Goal: Task Accomplishment & Management: Use online tool/utility

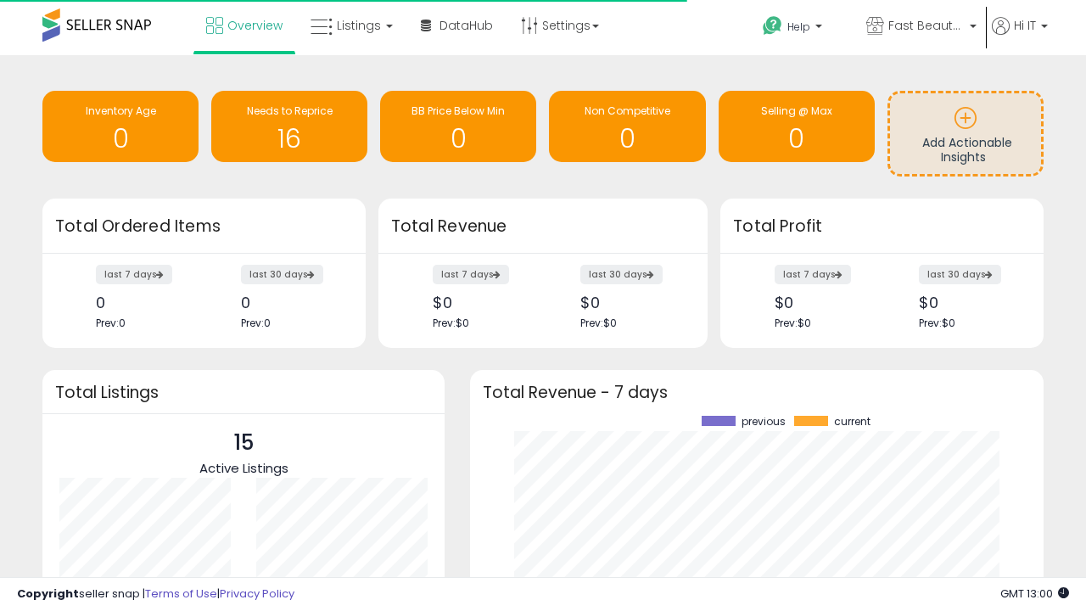
scroll to position [236, 540]
click at [920, 27] on span "Fast Beauty ([GEOGRAPHIC_DATA])" at bounding box center [926, 25] width 76 height 17
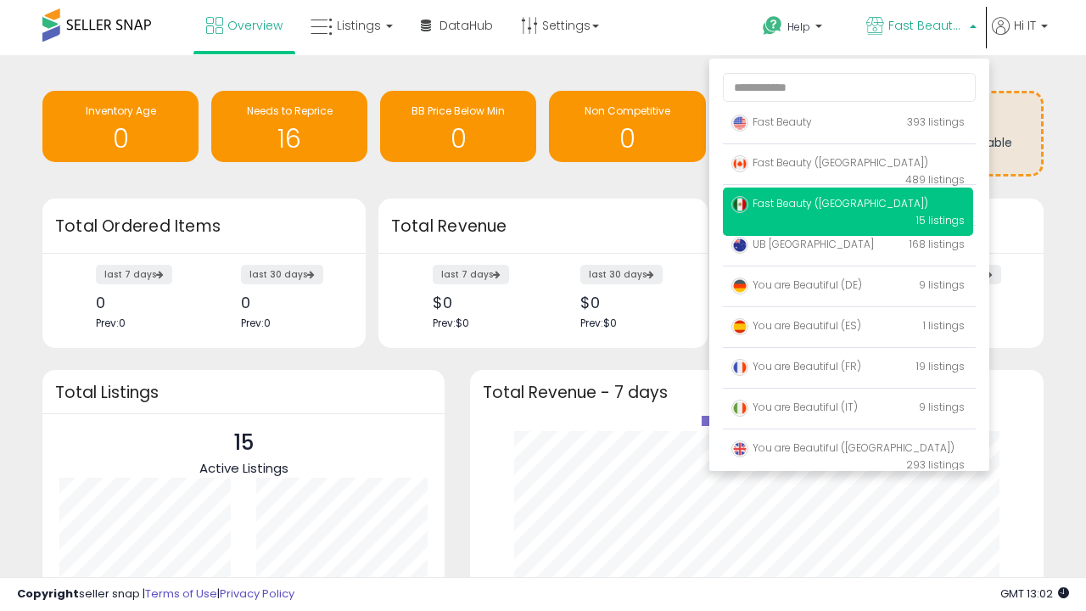
click at [848, 125] on p "Fast Beauty 393 listings" at bounding box center [848, 123] width 250 height 34
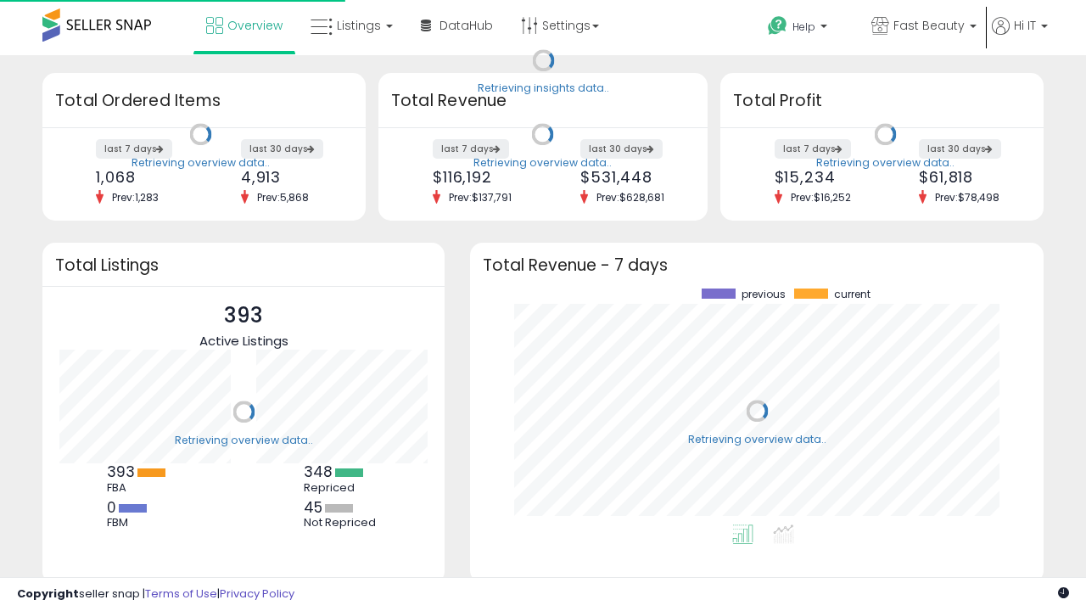
scroll to position [236, 540]
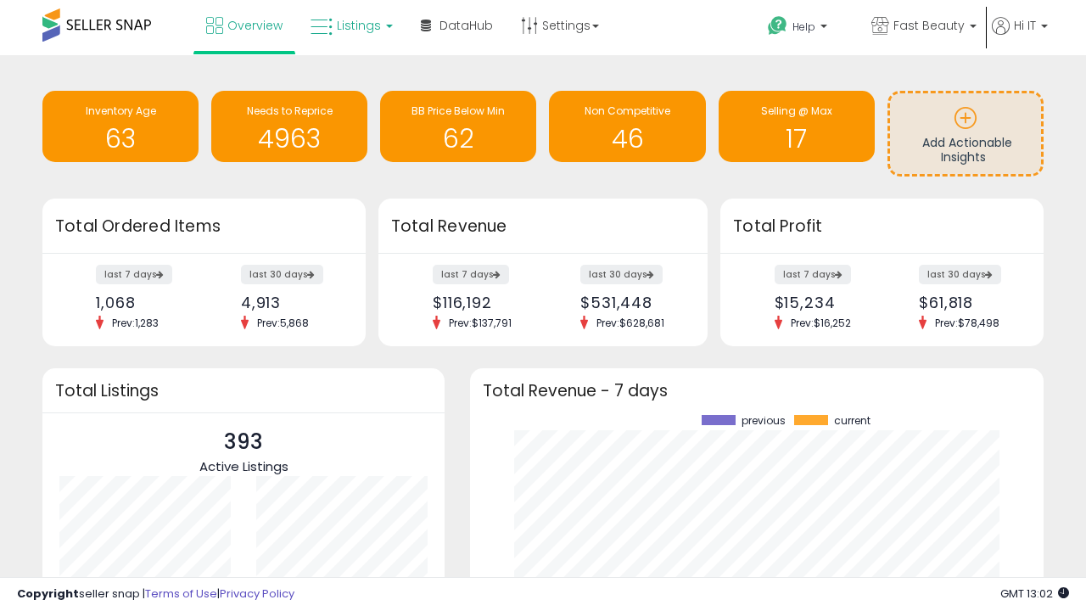
click at [350, 25] on span "Listings" at bounding box center [359, 25] width 44 height 17
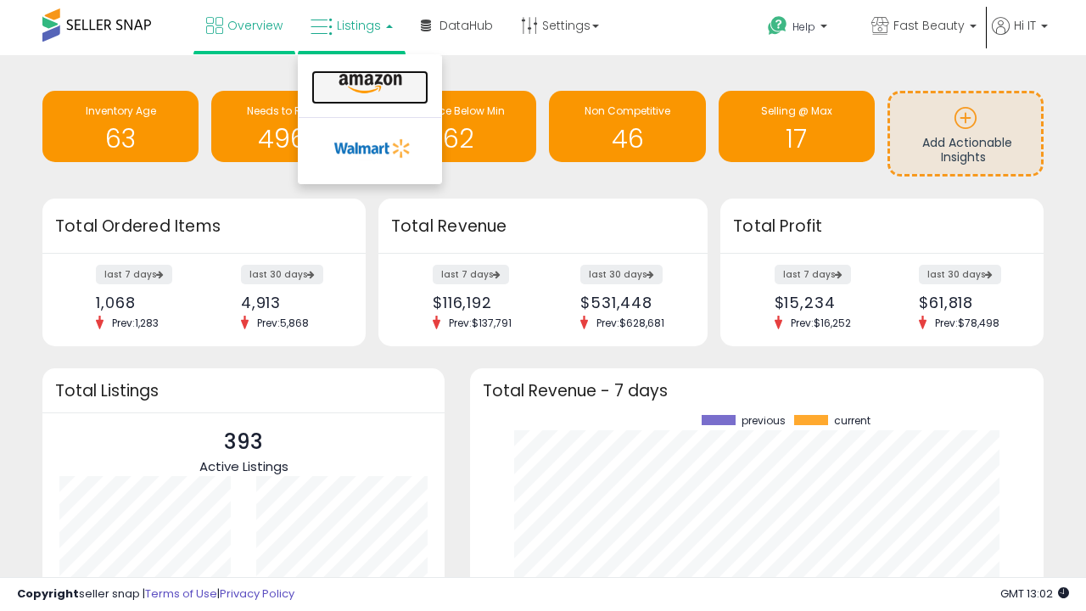
click at [368, 84] on icon at bounding box center [370, 84] width 74 height 22
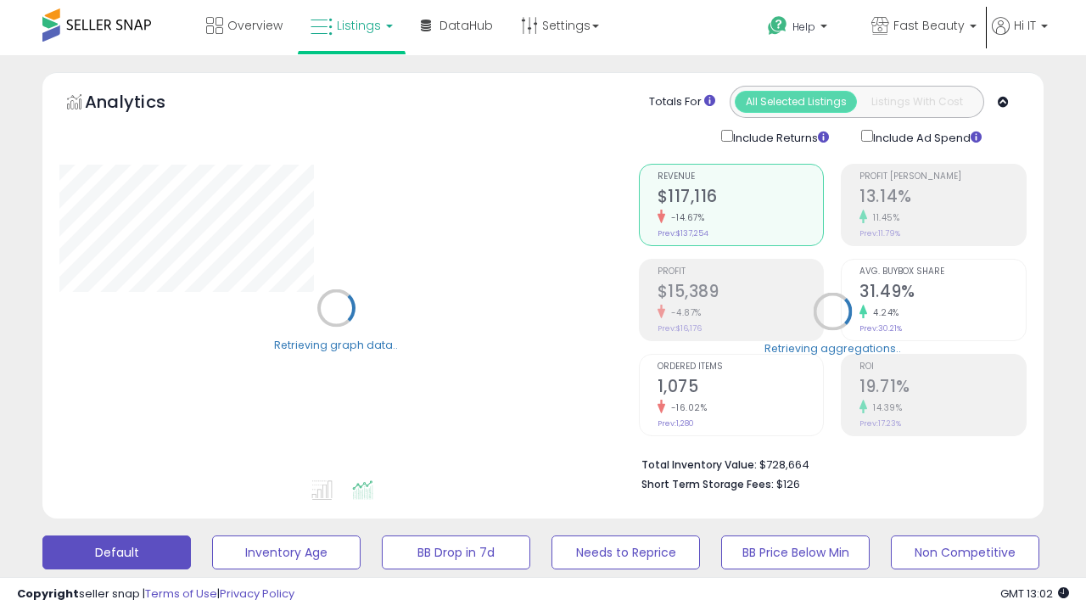
scroll to position [329, 0]
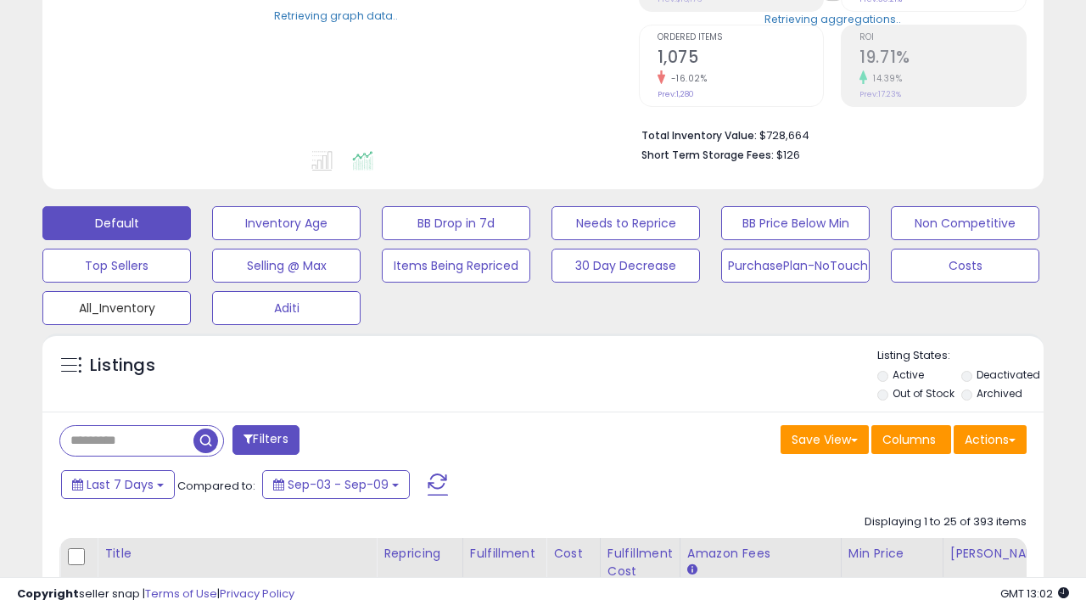
click at [116, 305] on button "All_Inventory" at bounding box center [116, 308] width 148 height 34
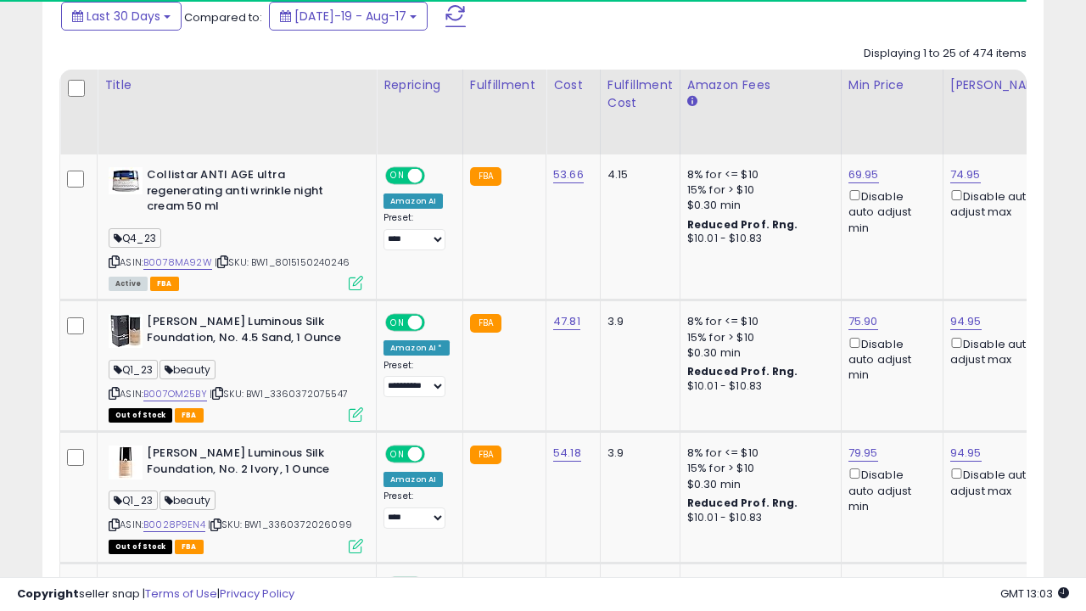
scroll to position [0, 13]
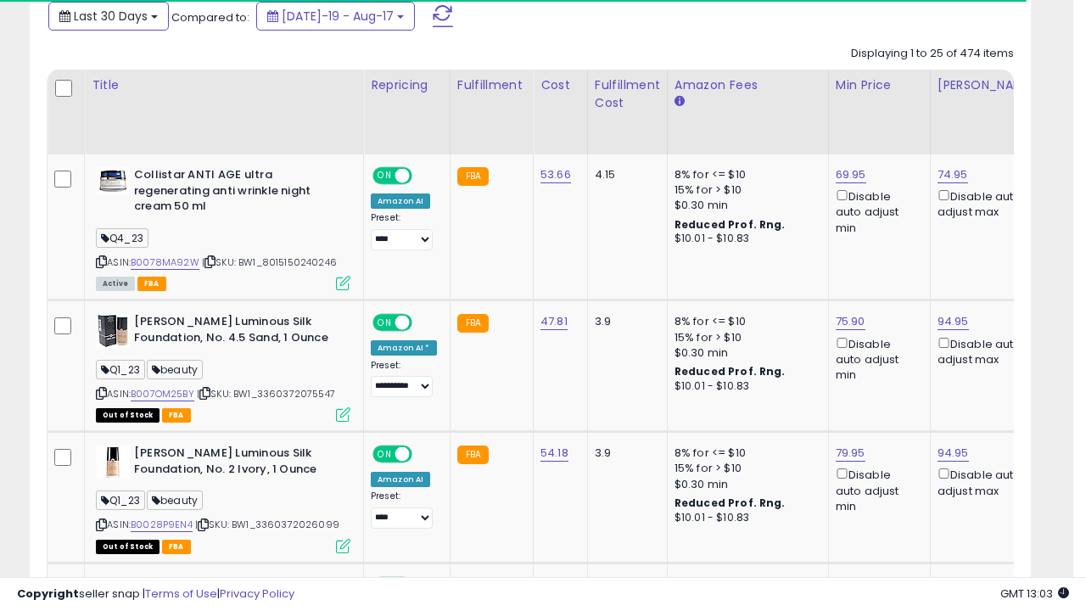
click at [108, 14] on span "Last 30 Days" at bounding box center [111, 16] width 74 height 17
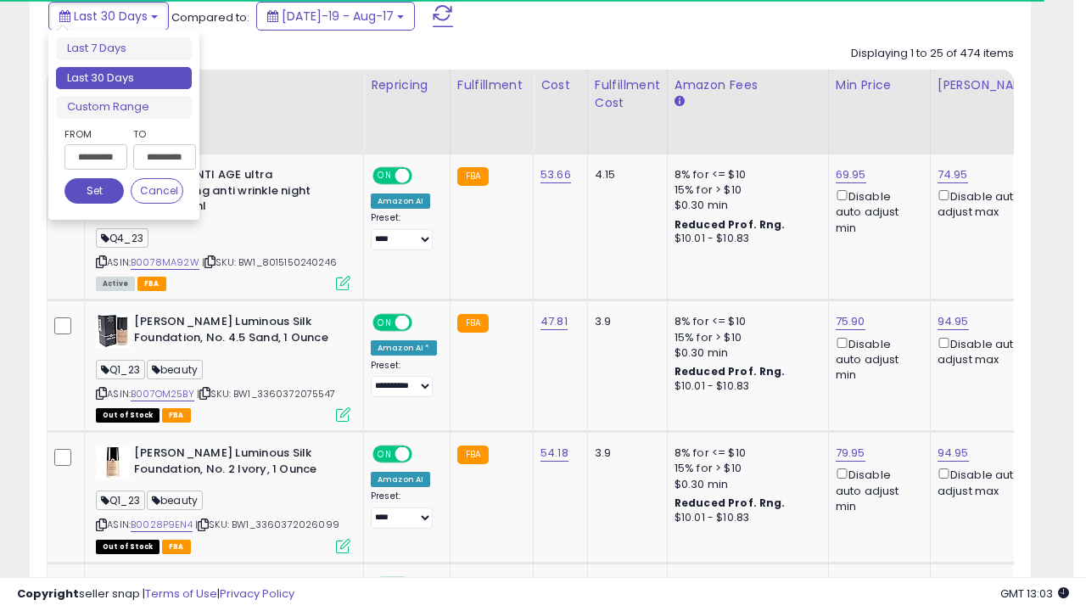
click at [124, 78] on li "Last 30 Days" at bounding box center [124, 78] width 136 height 23
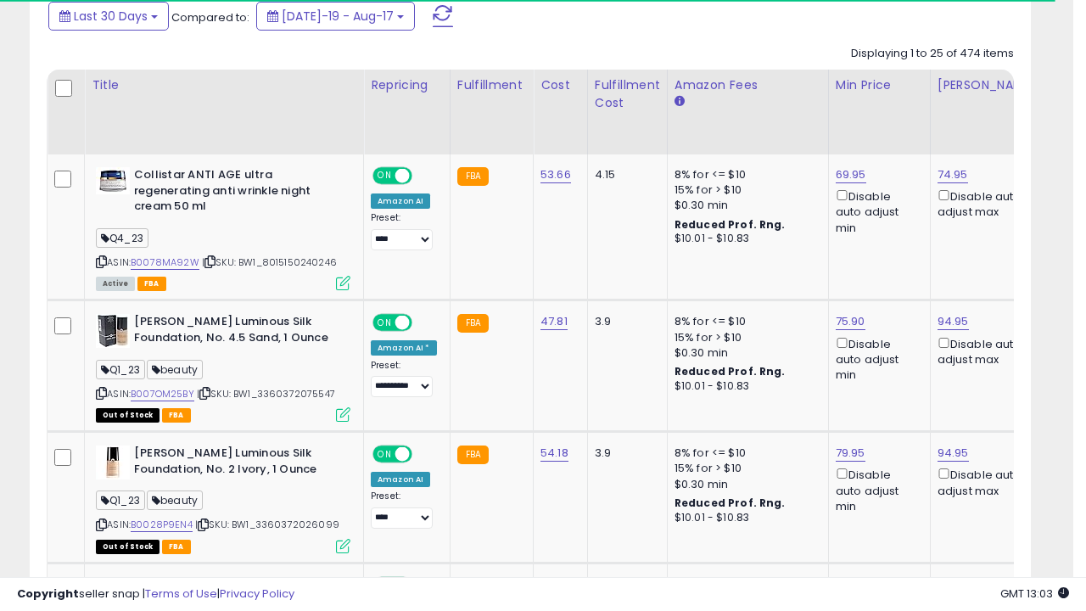
scroll to position [462, 0]
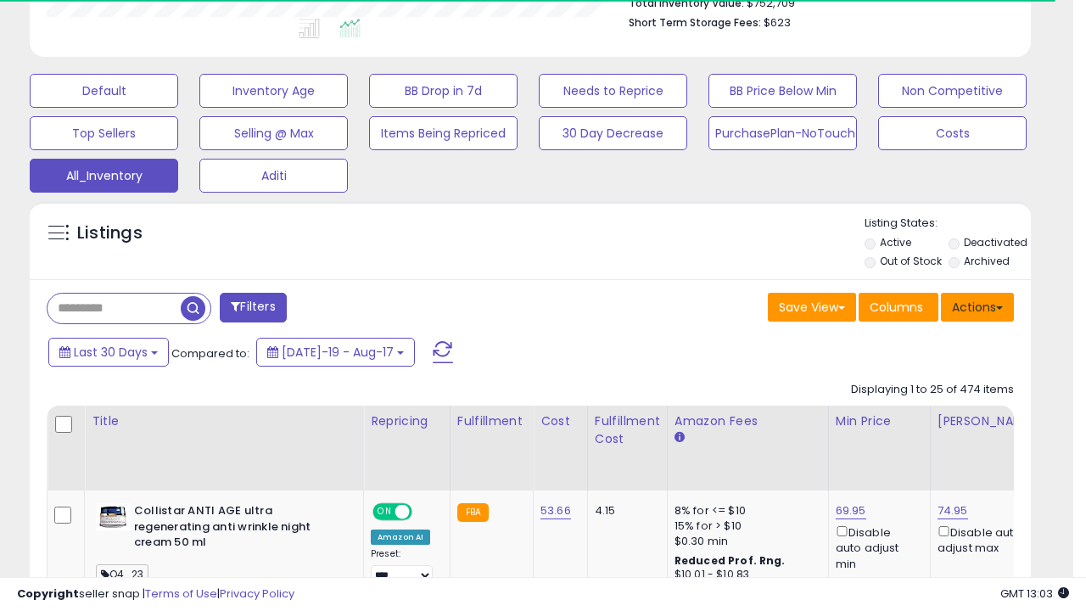
click at [977, 305] on button "Actions" at bounding box center [977, 307] width 73 height 29
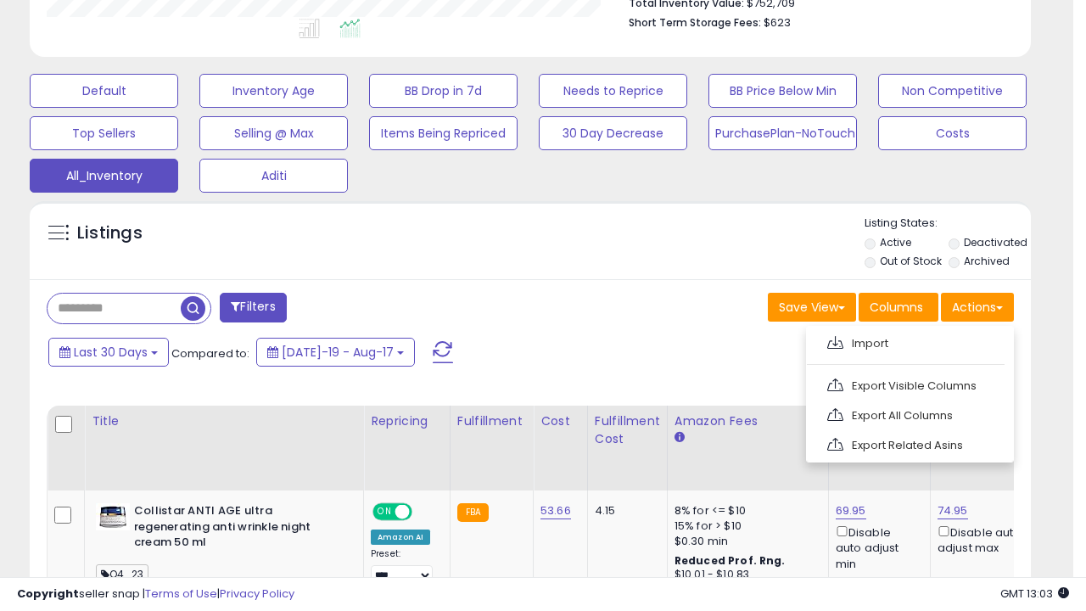
click at [908, 413] on link "Export All Columns" at bounding box center [908, 415] width 186 height 26
